Goal: Register for event/course

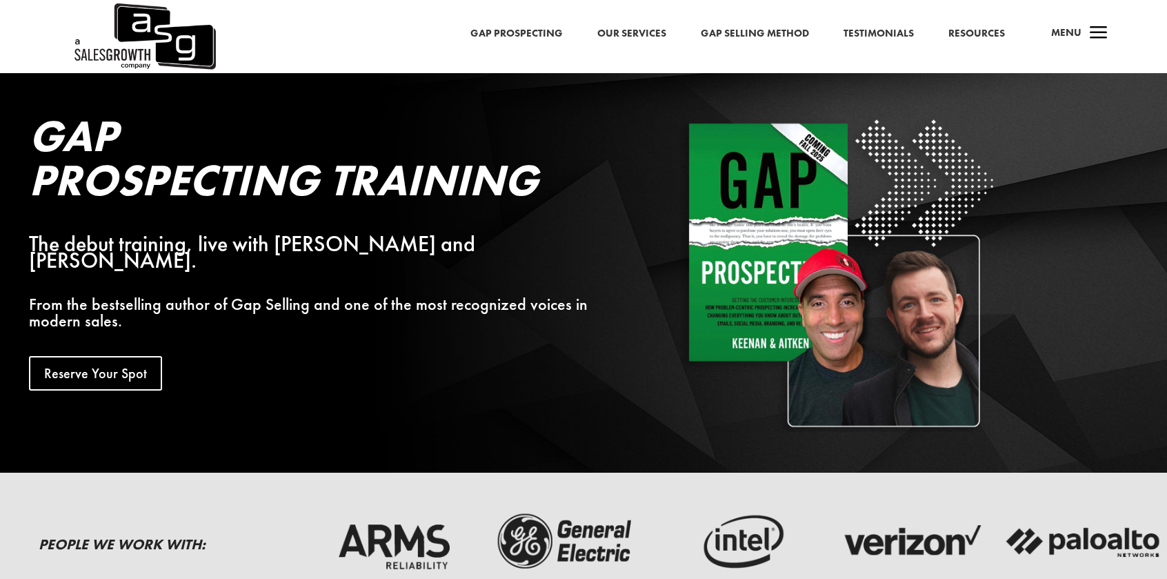
click at [115, 356] on link "Reserve Your Spot" at bounding box center [95, 373] width 133 height 34
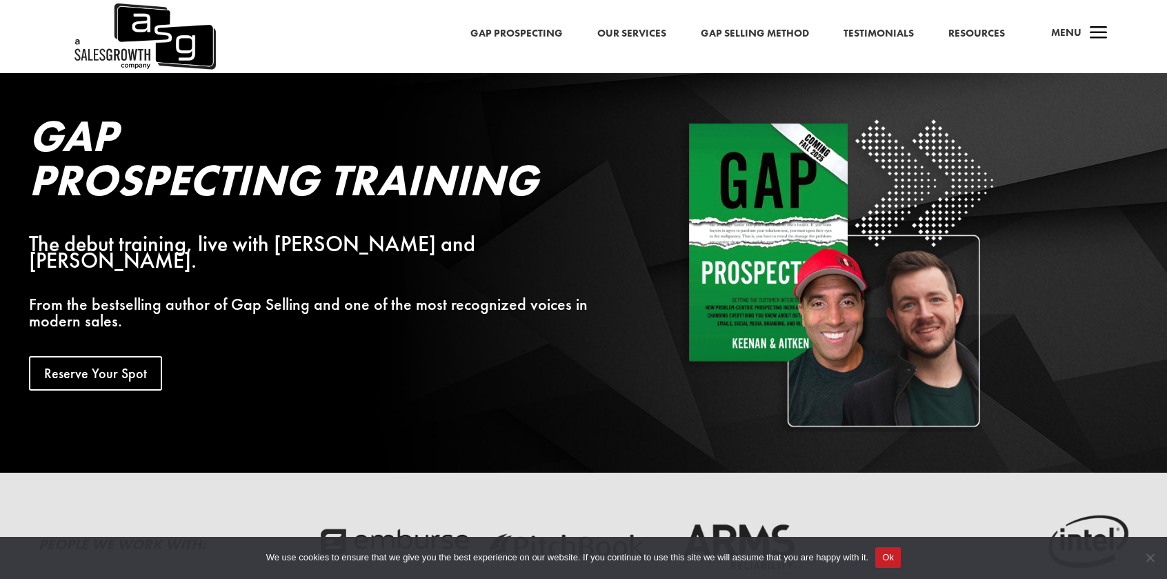
click at [522, 21] on div "Gap Prospecting Our Services Gap Selling Method Testimonials Resources a Menu" at bounding box center [583, 36] width 1167 height 73
click at [520, 31] on link "Gap Prospecting" at bounding box center [516, 34] width 92 height 18
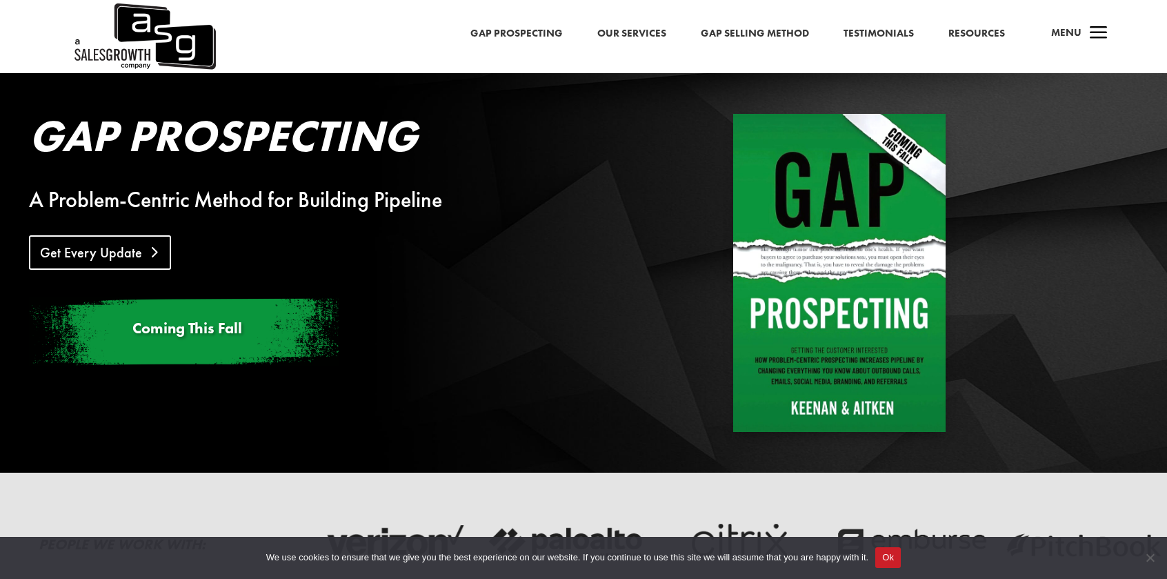
click at [113, 253] on link "Get Every Update" at bounding box center [100, 252] width 142 height 34
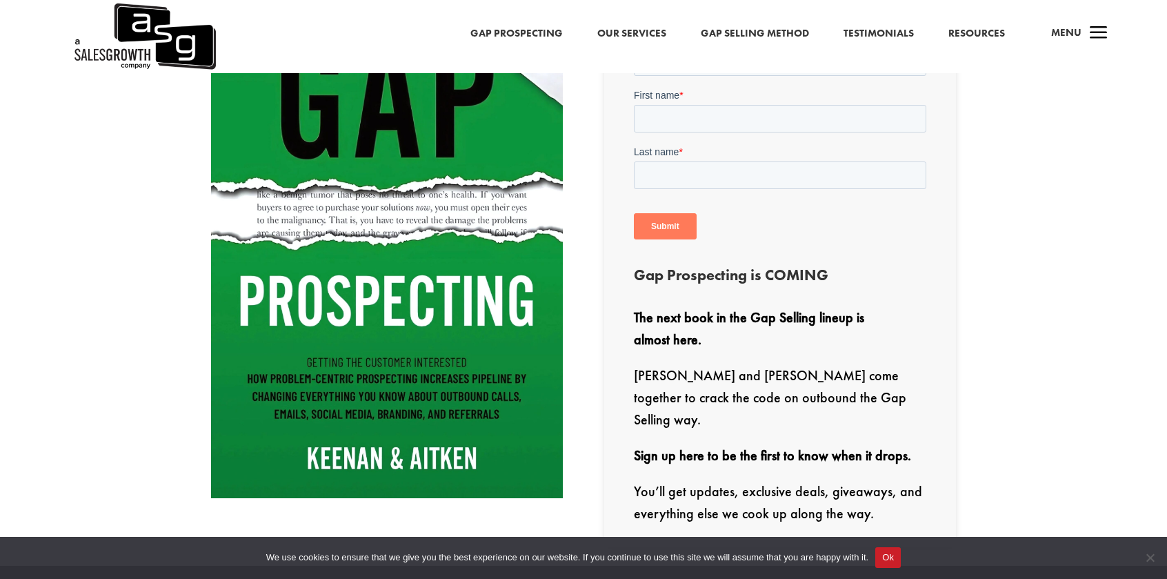
scroll to position [552, 0]
